Goal: Find specific page/section: Find specific page/section

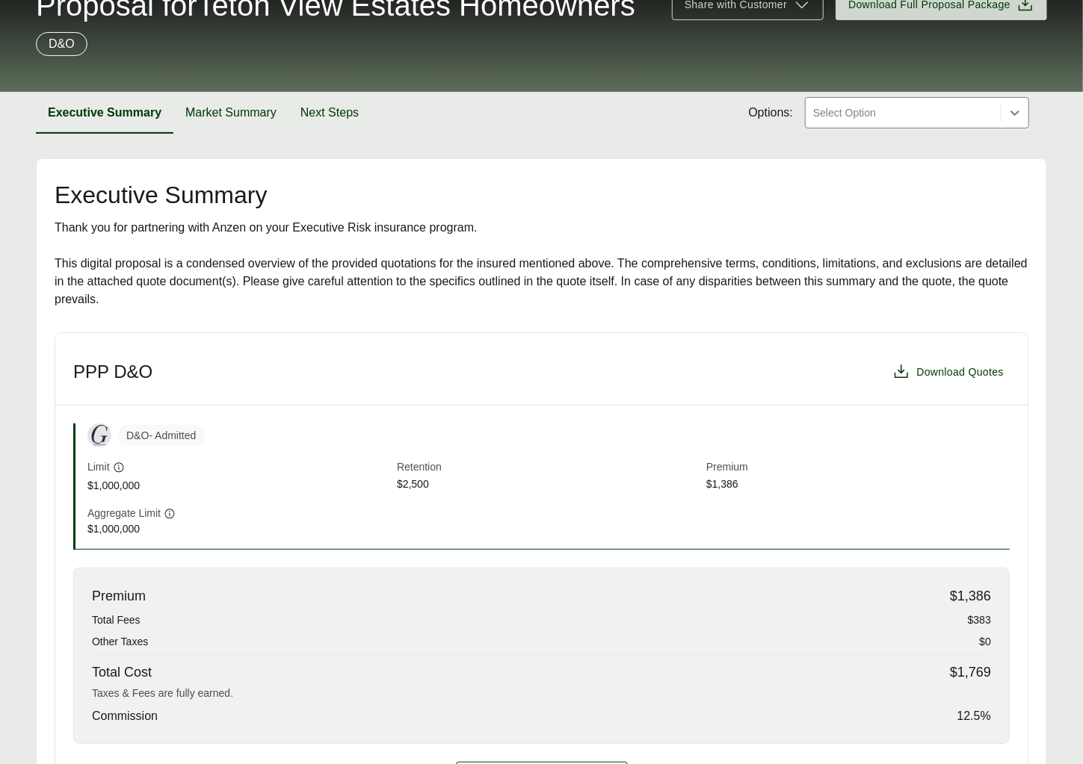
scroll to position [102, 0]
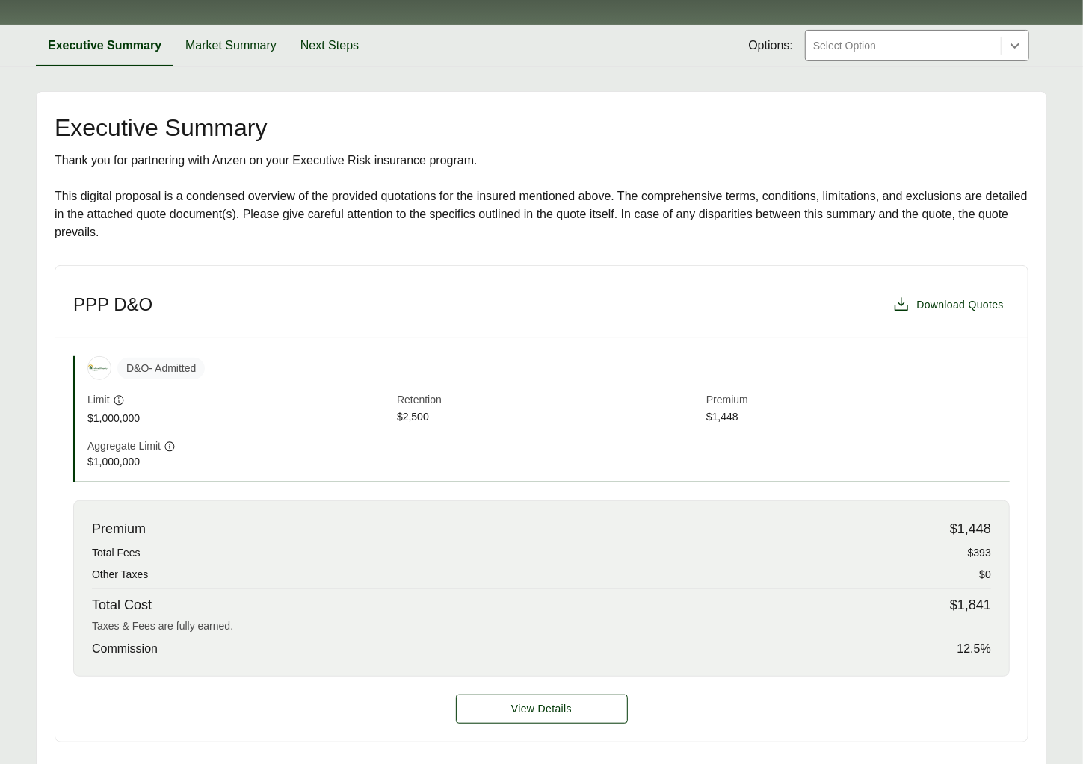
scroll to position [226, 0]
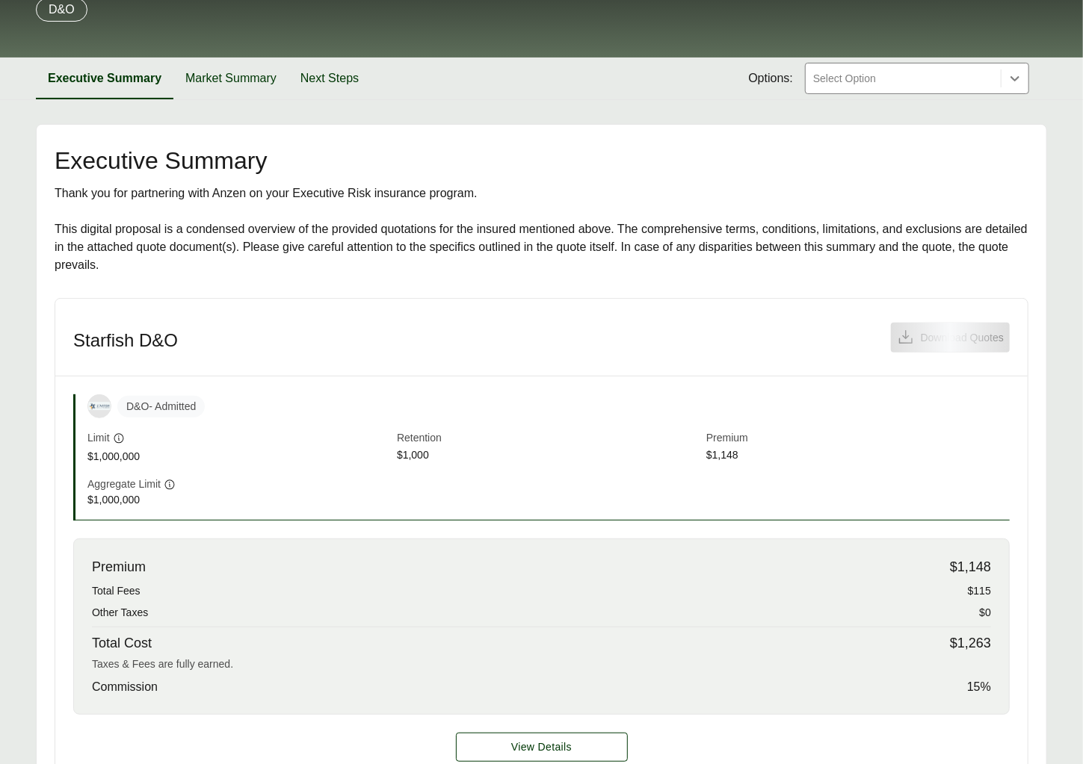
scroll to position [213, 0]
